Goal: Task Accomplishment & Management: Use online tool/utility

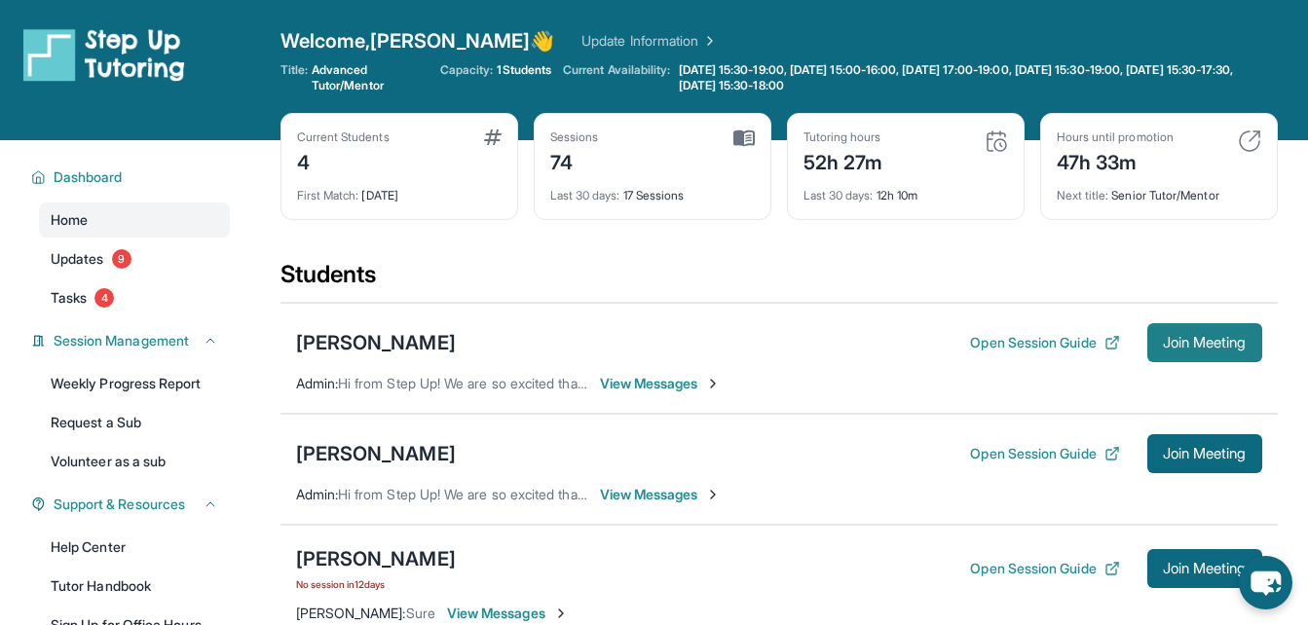
click at [1176, 341] on span "Join Meeting" at bounding box center [1205, 343] width 84 height 12
click at [623, 375] on span "View Messages" at bounding box center [661, 383] width 122 height 19
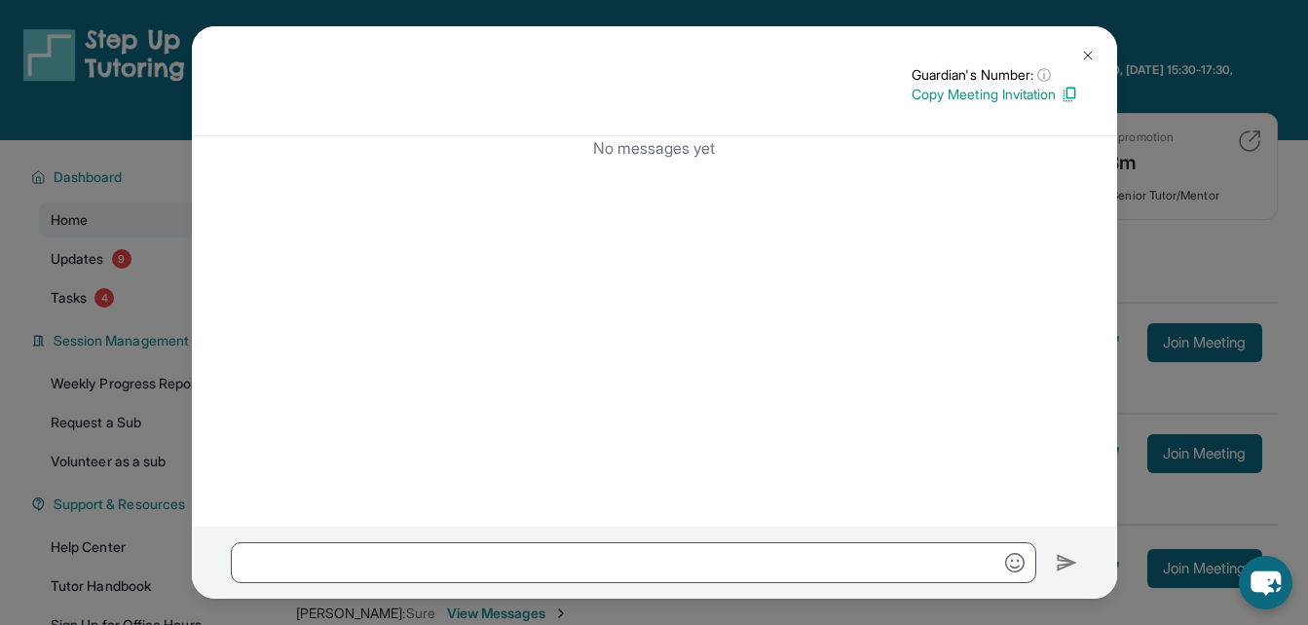
click at [1177, 224] on div "Guardian's Number: ⓘ This isn't the guardian's real number — it's a private for…" at bounding box center [654, 312] width 1308 height 625
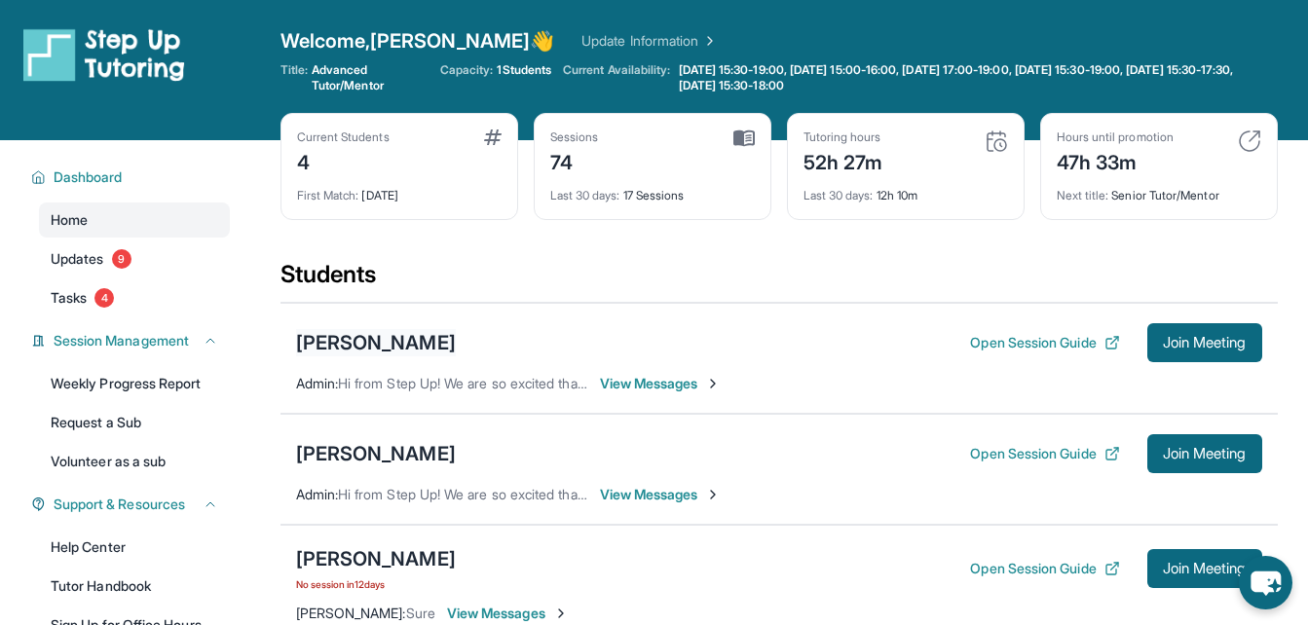
click at [325, 343] on div "[PERSON_NAME]" at bounding box center [376, 342] width 160 height 27
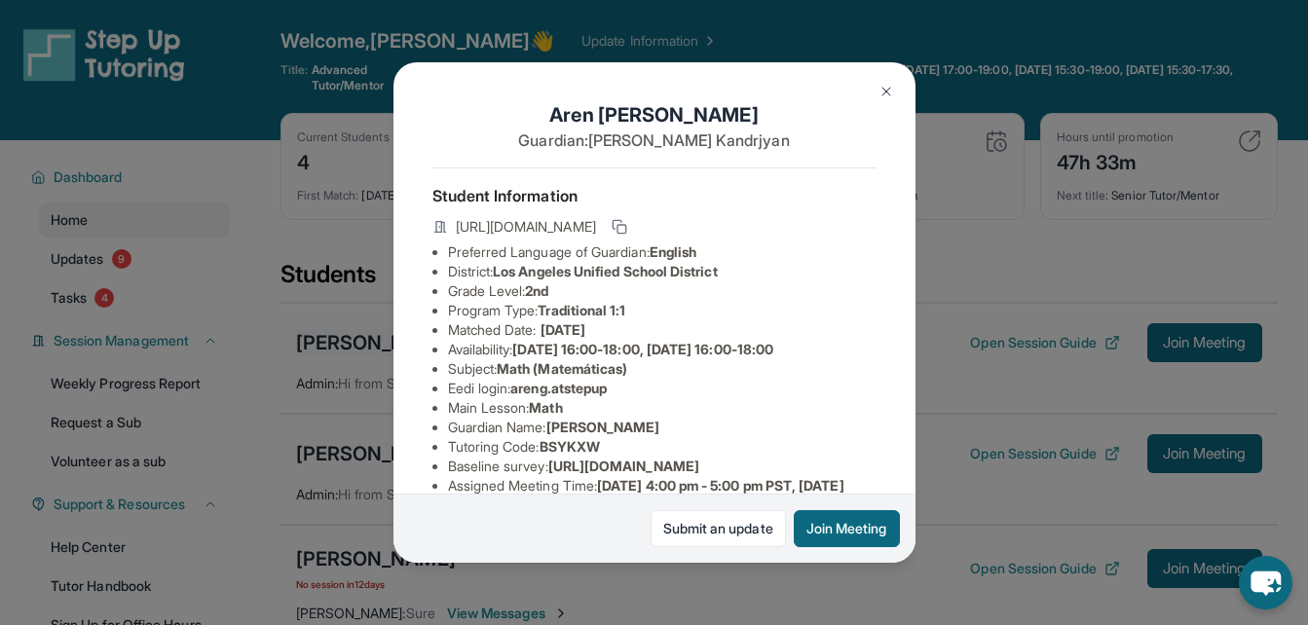
click at [325, 343] on div "[PERSON_NAME] Guardian: [PERSON_NAME] Student Information [URL][DOMAIN_NAME] Pr…" at bounding box center [654, 312] width 1308 height 625
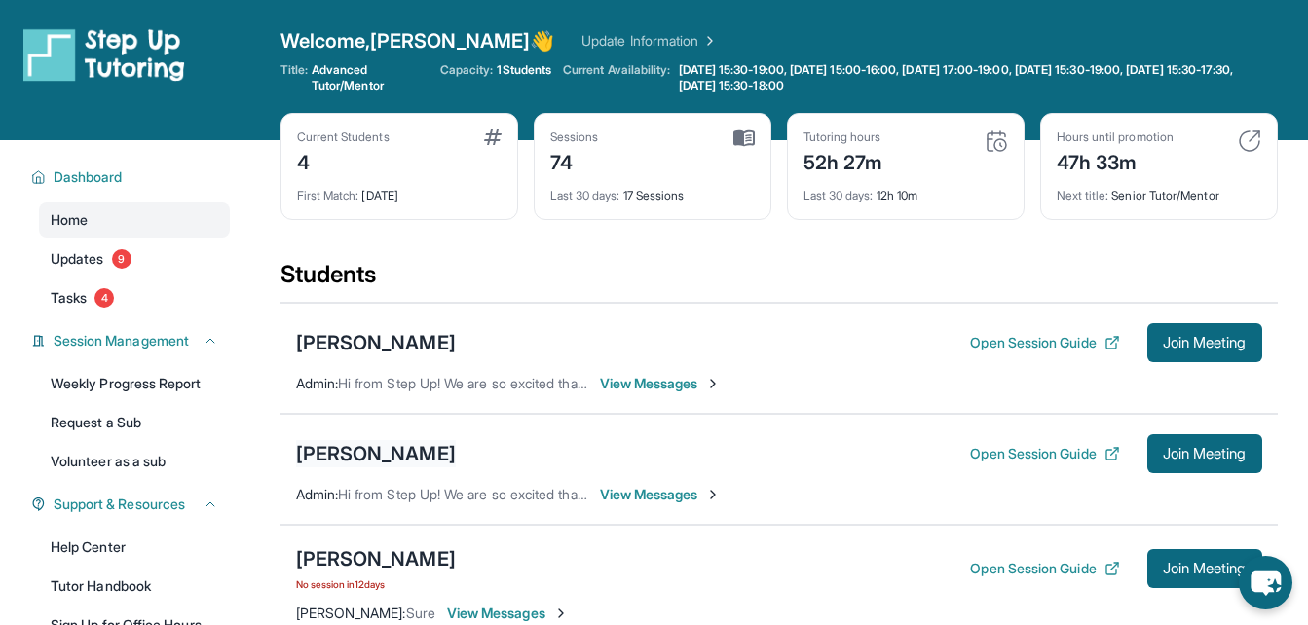
click at [322, 456] on div "[PERSON_NAME]" at bounding box center [376, 453] width 160 height 27
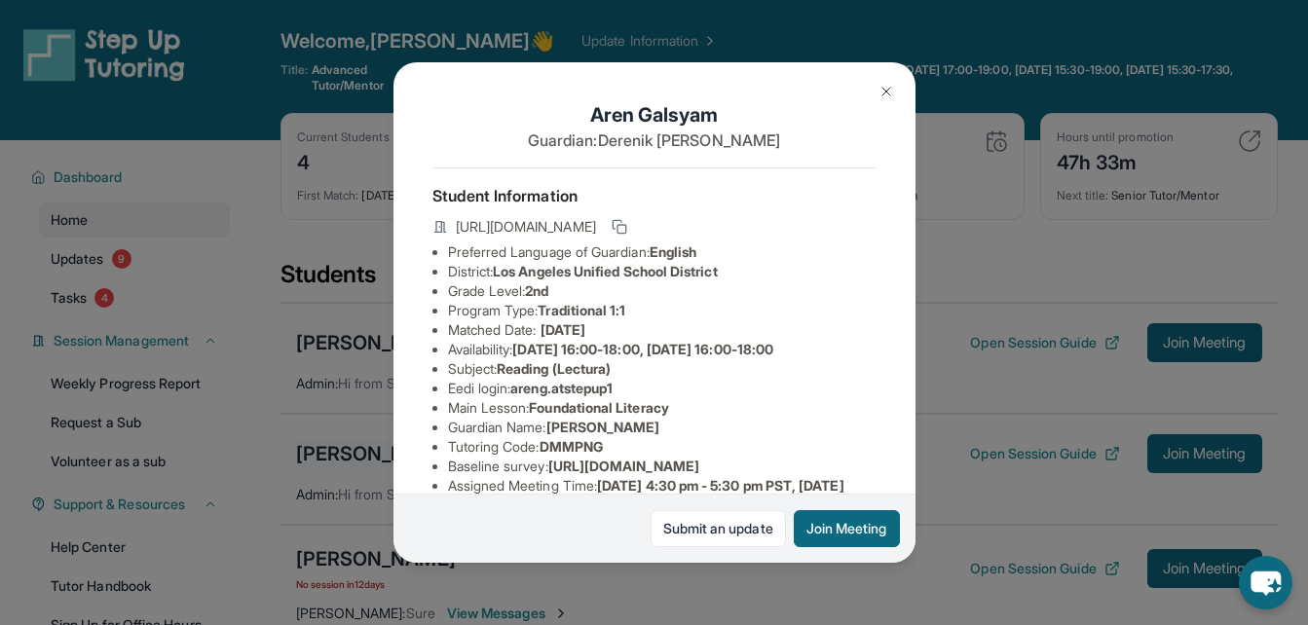
click at [322, 456] on div "[PERSON_NAME] Guardian: [PERSON_NAME] Student Information [URL][DOMAIN_NAME] Pr…" at bounding box center [654, 312] width 1308 height 625
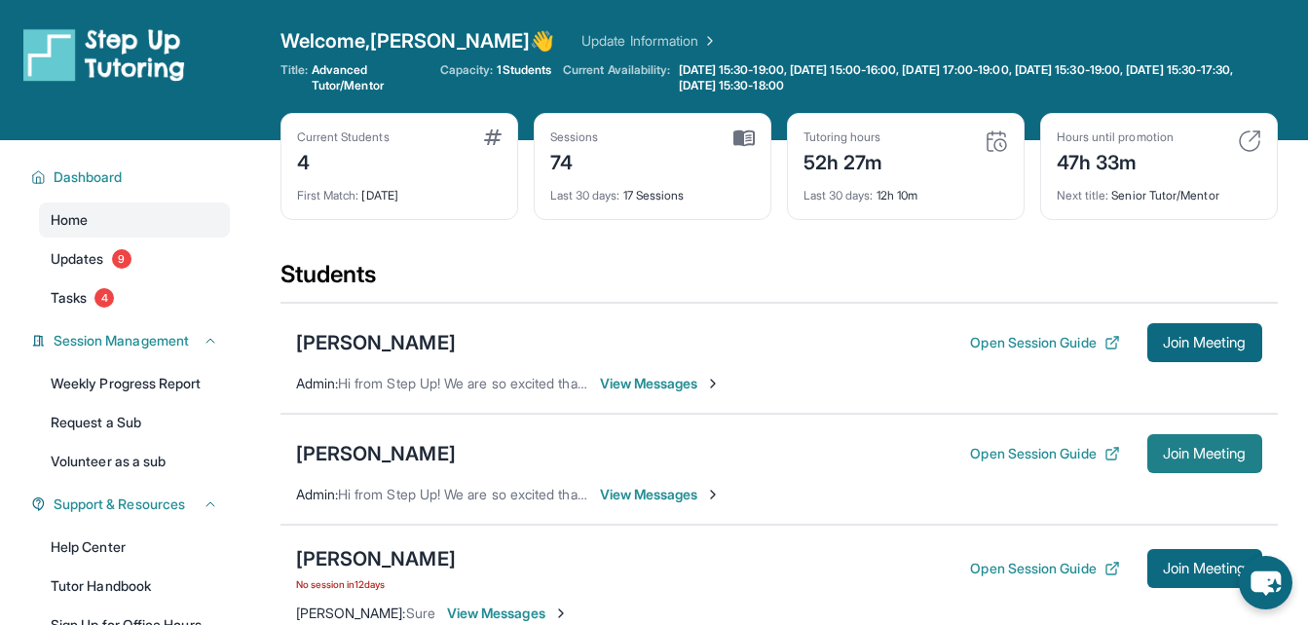
click at [1185, 448] on span "Join Meeting" at bounding box center [1205, 454] width 84 height 12
click at [623, 500] on span "View Messages" at bounding box center [661, 494] width 122 height 19
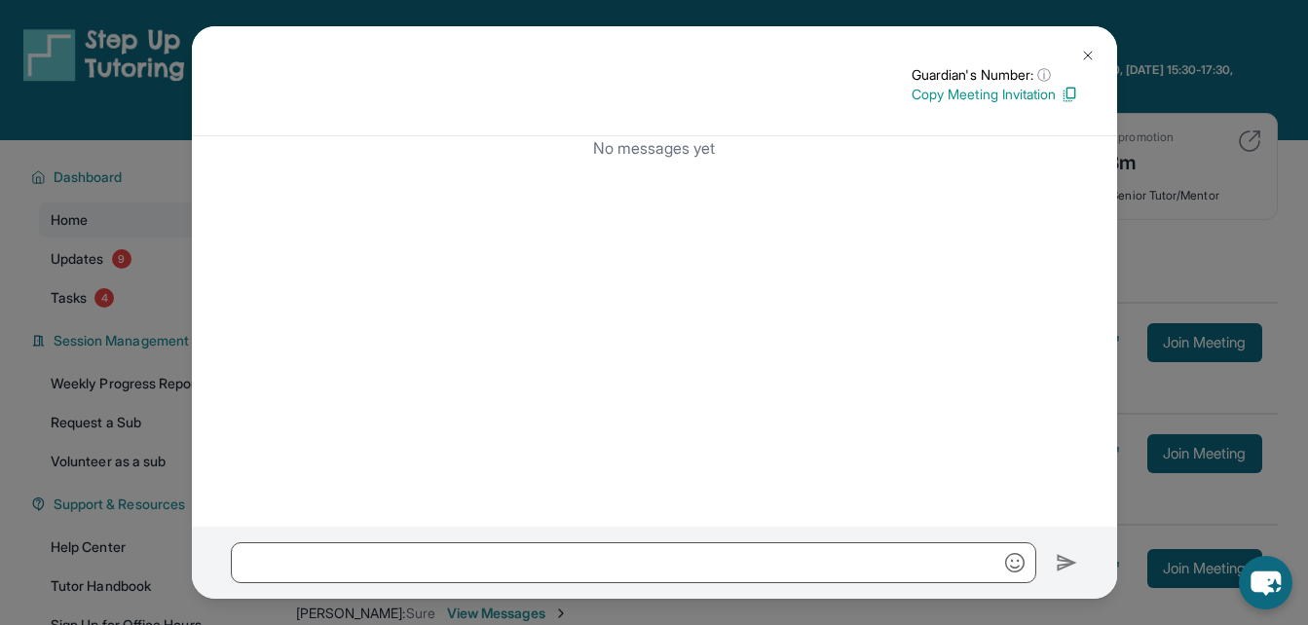
click at [1131, 302] on div "Guardian's Number: ⓘ This isn't the guardian's real number — it's a private for…" at bounding box center [654, 312] width 1308 height 625
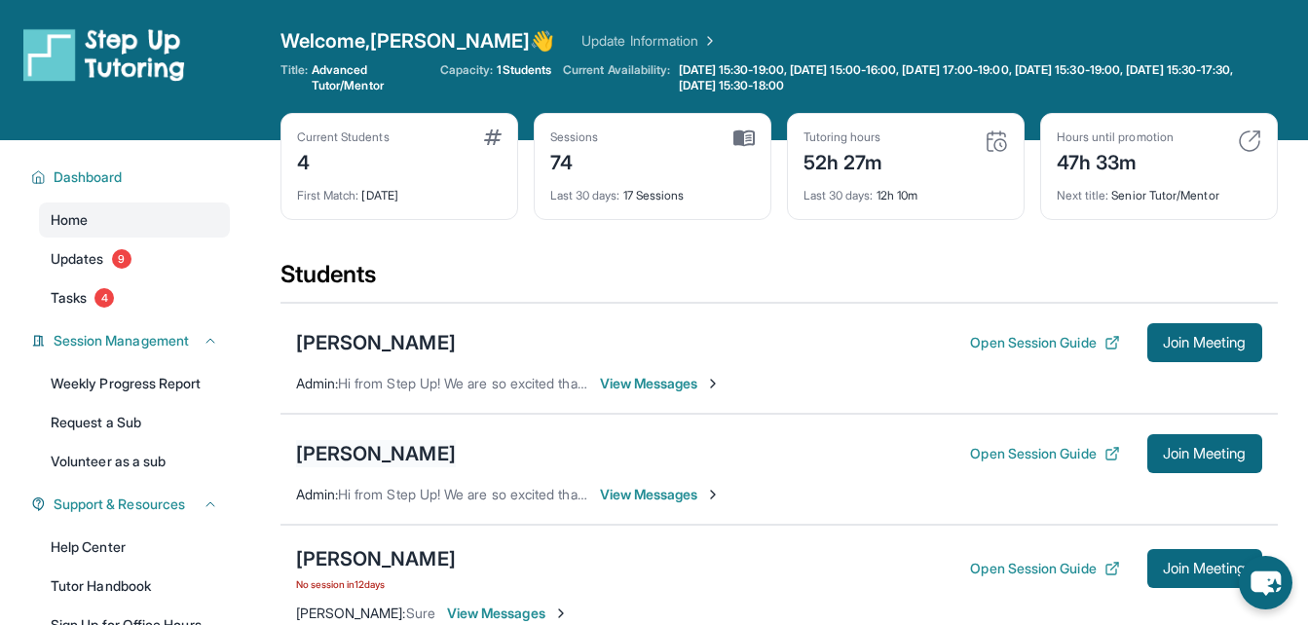
click at [306, 458] on div "[PERSON_NAME]" at bounding box center [376, 453] width 160 height 27
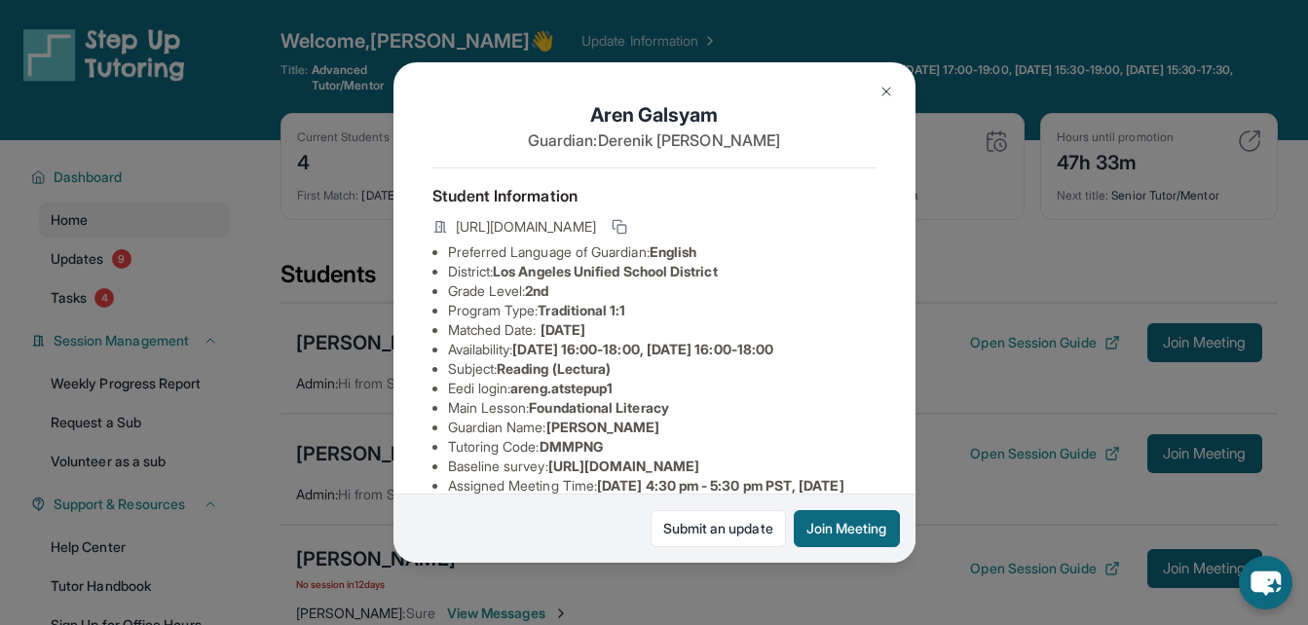
click at [299, 428] on div "[PERSON_NAME] Guardian: [PERSON_NAME] Student Information [URL][DOMAIN_NAME] Pr…" at bounding box center [654, 312] width 1308 height 625
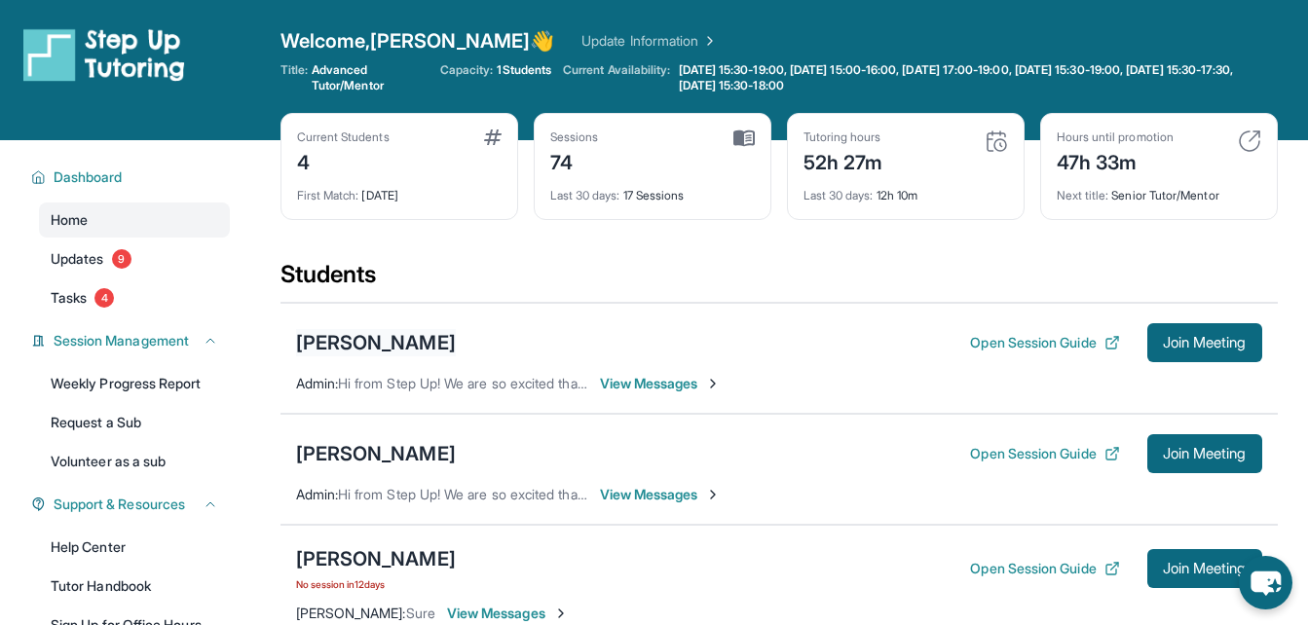
click at [307, 344] on div "[PERSON_NAME]" at bounding box center [376, 342] width 160 height 27
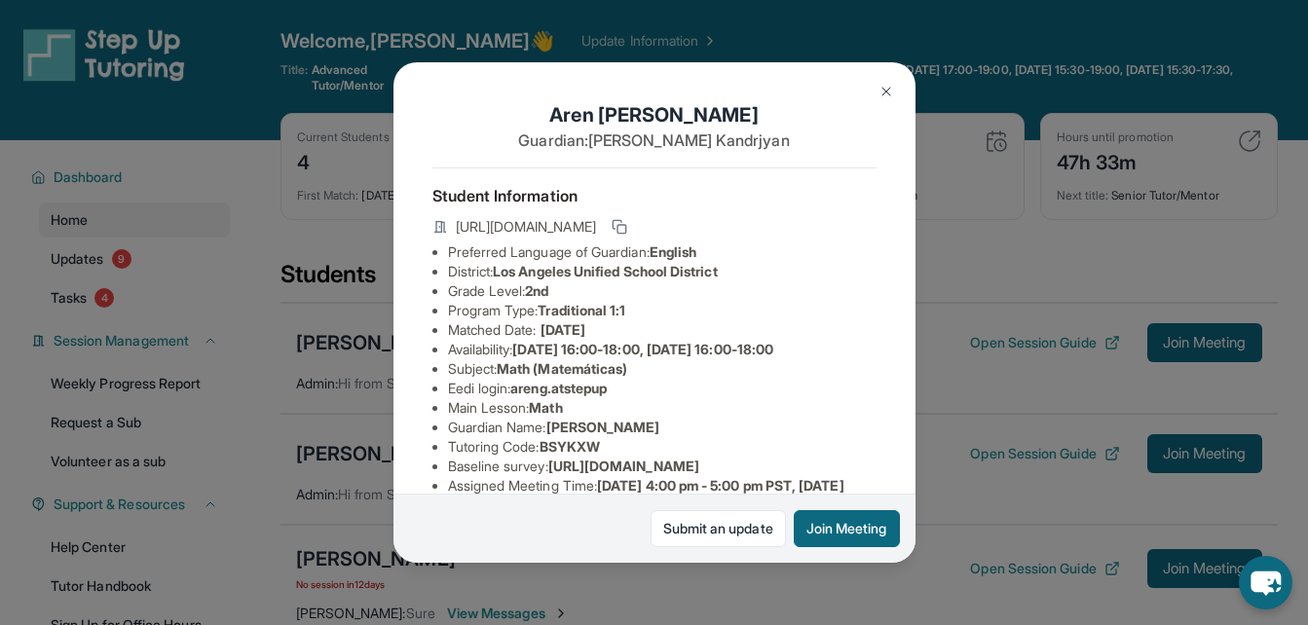
click at [319, 454] on div "[PERSON_NAME] Guardian: [PERSON_NAME] Student Information [URL][DOMAIN_NAME] Pr…" at bounding box center [654, 312] width 1308 height 625
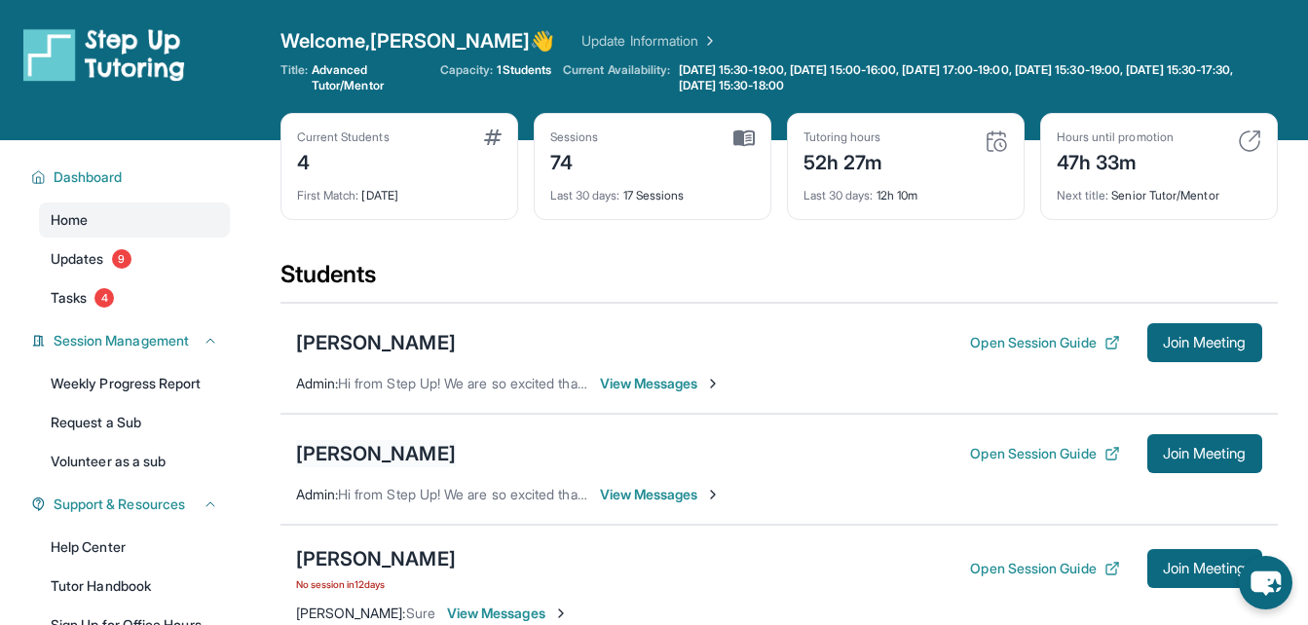
click at [298, 452] on div "[PERSON_NAME]" at bounding box center [376, 453] width 160 height 27
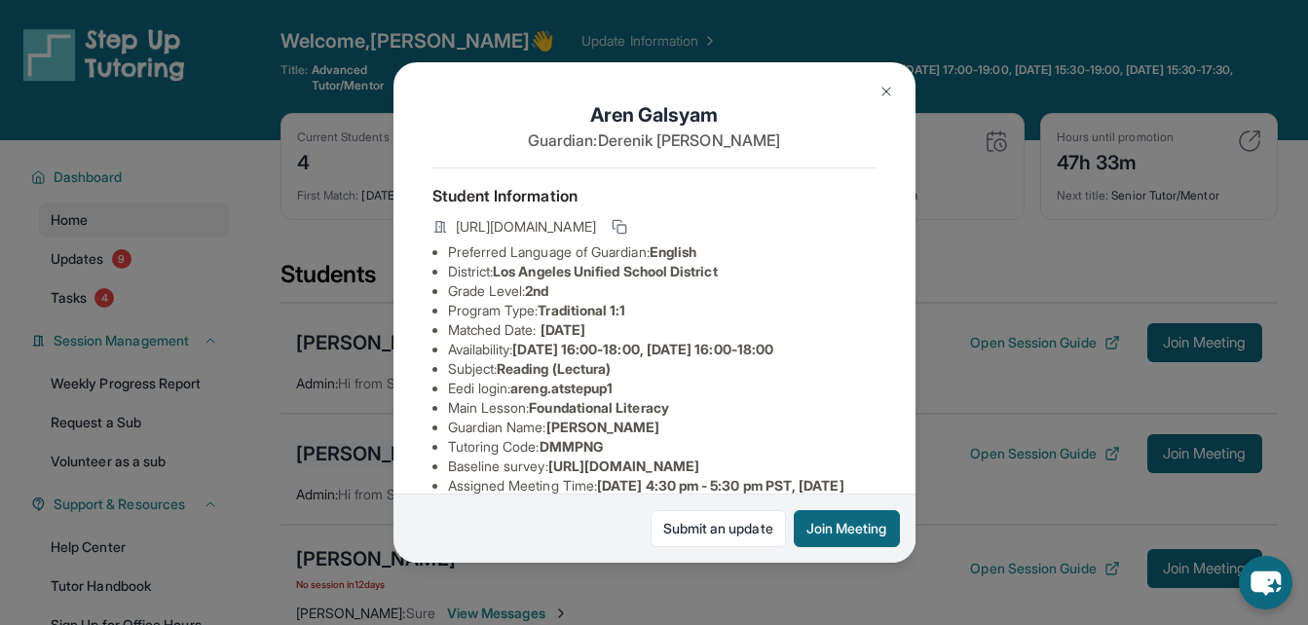
click at [298, 452] on div "[PERSON_NAME] Guardian: [PERSON_NAME] Student Information [URL][DOMAIN_NAME] Pr…" at bounding box center [654, 312] width 1308 height 625
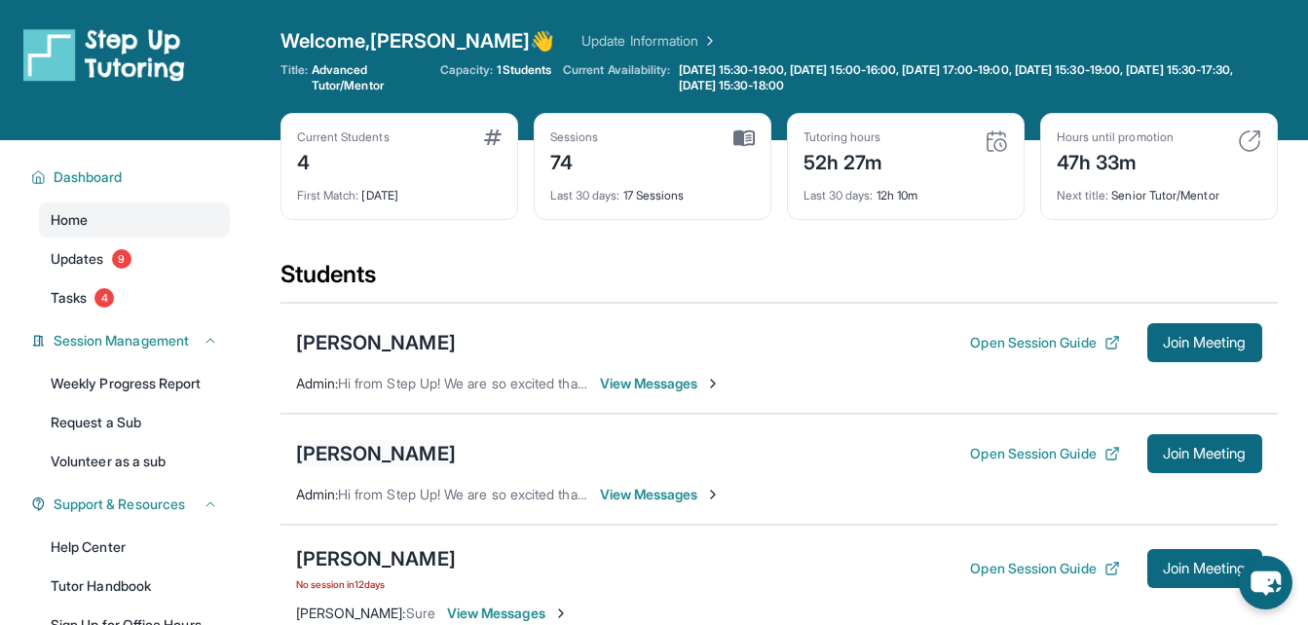
click at [298, 452] on div "[PERSON_NAME]" at bounding box center [376, 453] width 160 height 27
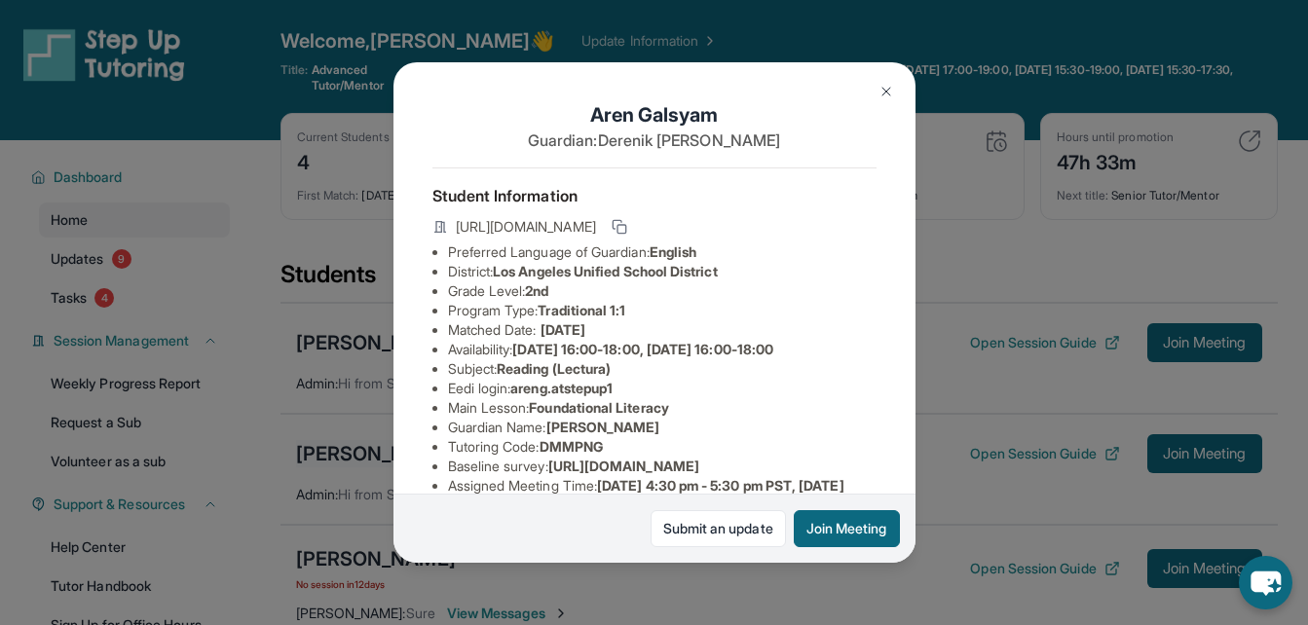
click at [298, 452] on div "[PERSON_NAME] Guardian: [PERSON_NAME] Student Information [URL][DOMAIN_NAME] Pr…" at bounding box center [654, 312] width 1308 height 625
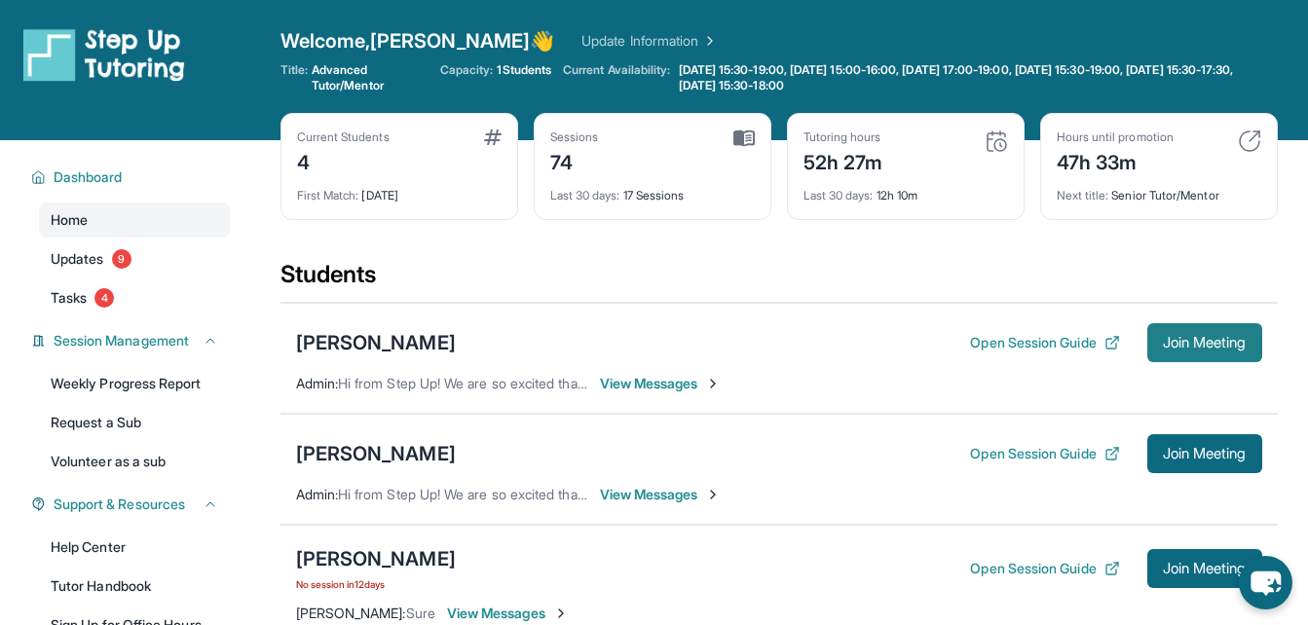
click at [1169, 349] on span "Join Meeting" at bounding box center [1205, 343] width 84 height 12
click at [1179, 344] on span "Join Meeting" at bounding box center [1205, 343] width 84 height 12
